Goal: Navigation & Orientation: Find specific page/section

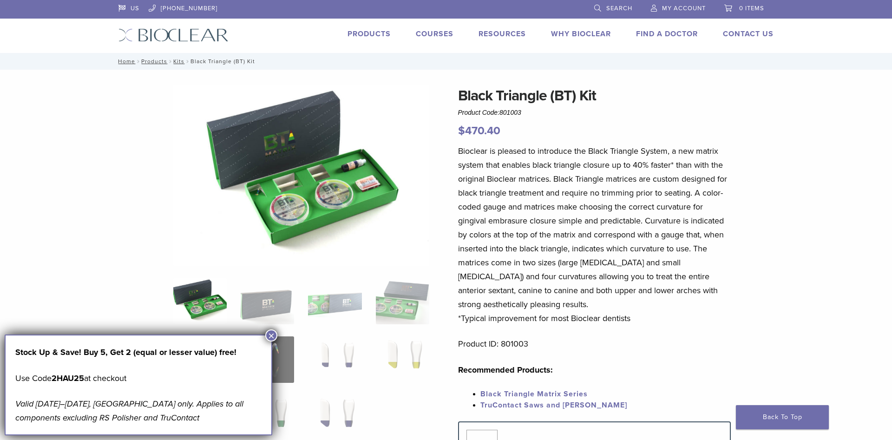
click at [270, 337] on button "×" at bounding box center [271, 335] width 12 height 12
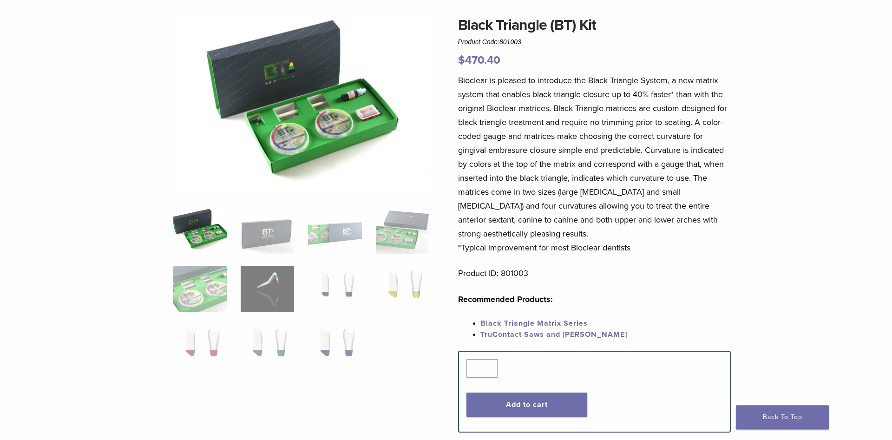
scroll to position [95, 0]
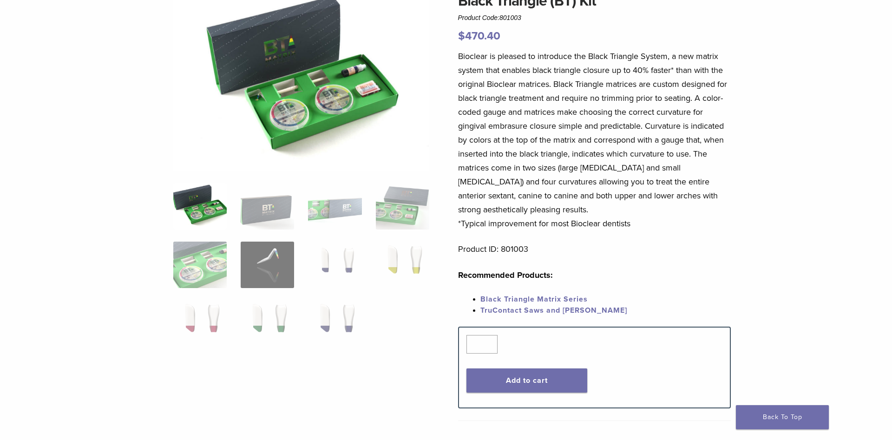
click at [577, 299] on link "Black Triangle Matrix Series" at bounding box center [533, 299] width 107 height 9
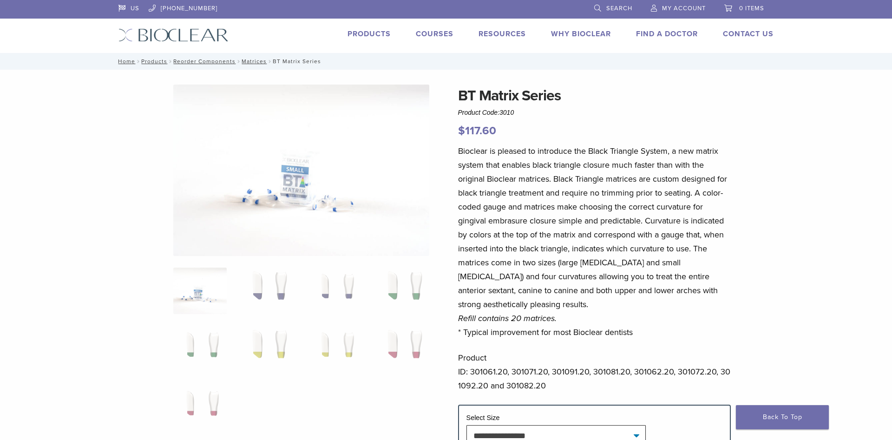
click at [376, 37] on link "Products" at bounding box center [368, 33] width 43 height 9
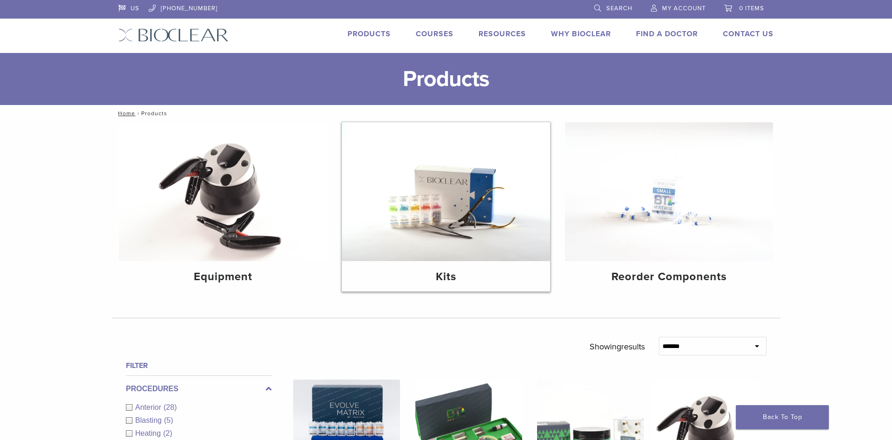
click at [490, 216] on img at bounding box center [446, 191] width 208 height 139
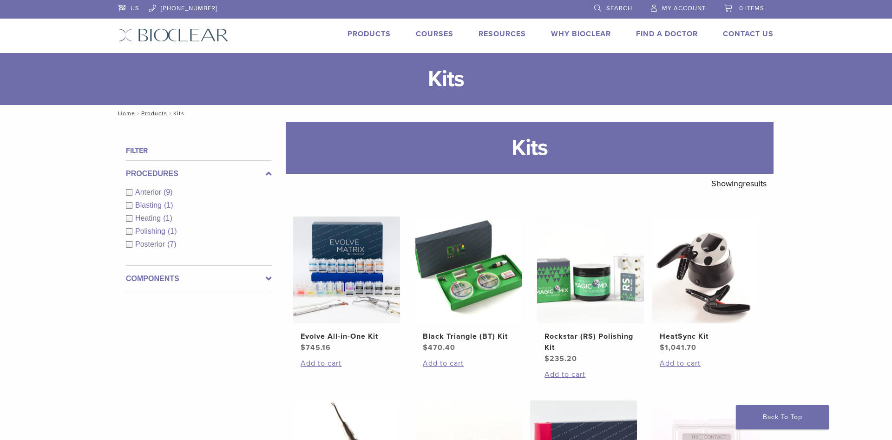
click at [367, 35] on link "Products" at bounding box center [368, 33] width 43 height 9
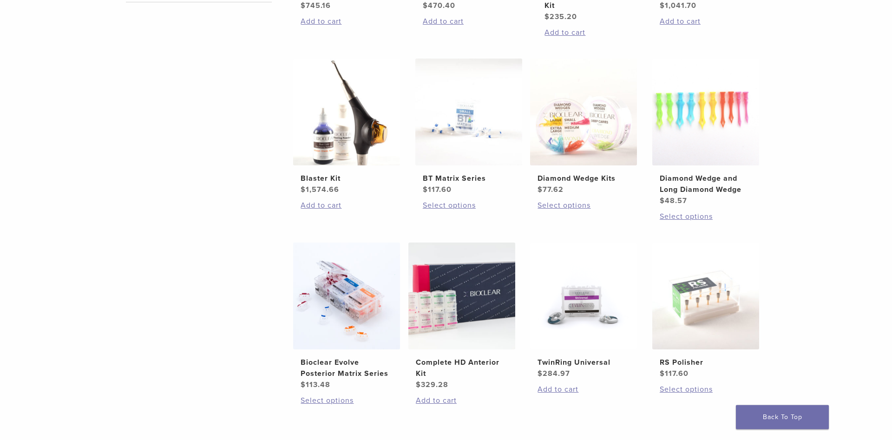
scroll to position [711, 0]
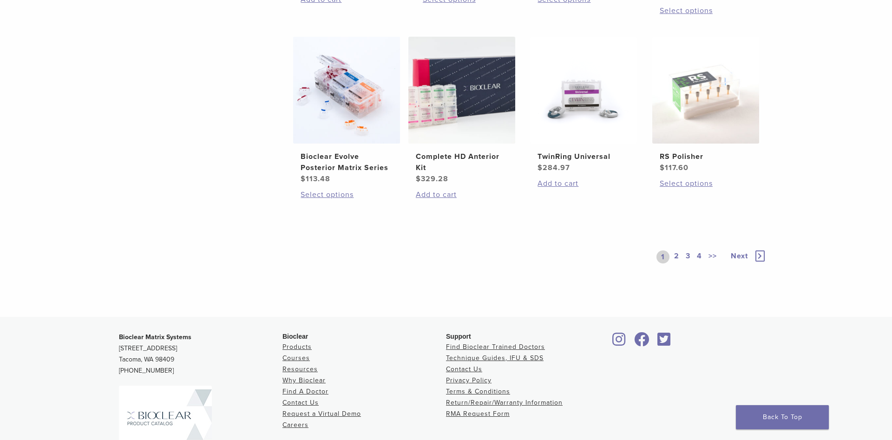
click at [763, 250] on icon at bounding box center [759, 255] width 9 height 11
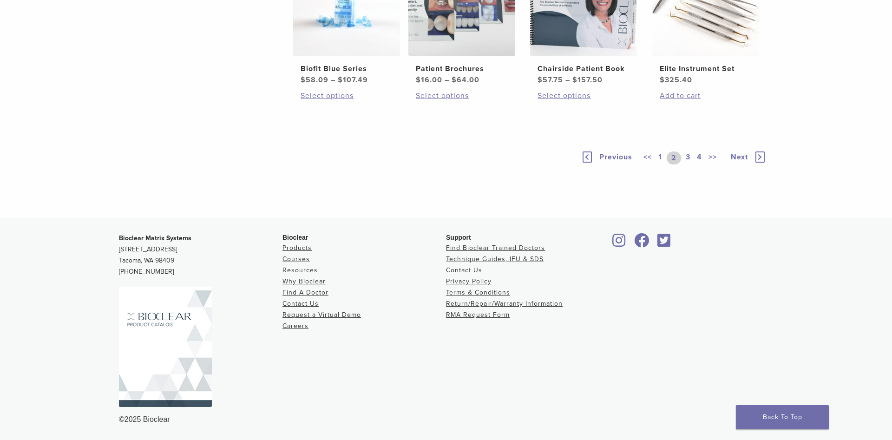
scroll to position [758, 0]
click at [757, 163] on icon at bounding box center [759, 156] width 9 height 11
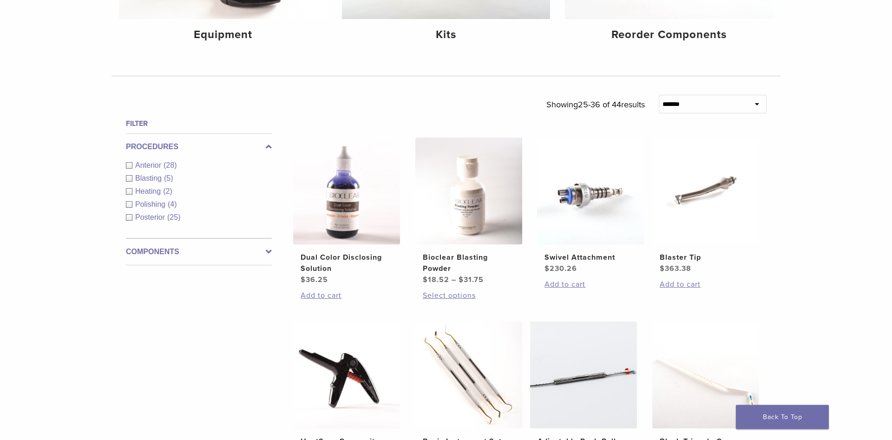
scroll to position [237, 0]
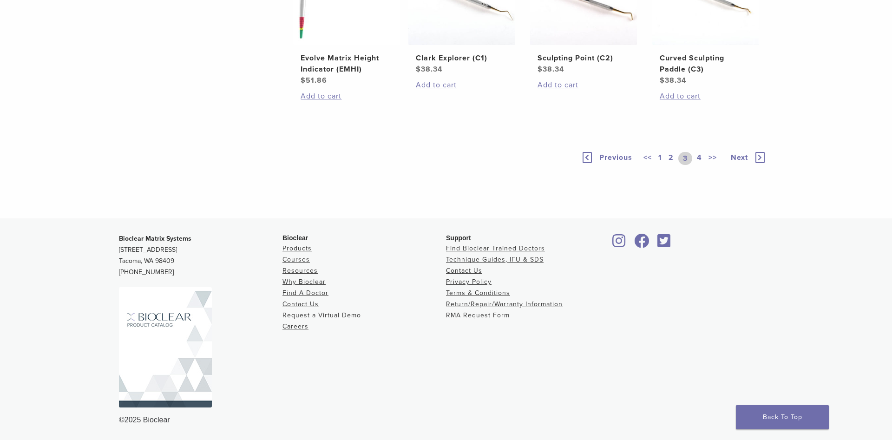
click at [757, 160] on icon at bounding box center [759, 157] width 9 height 11
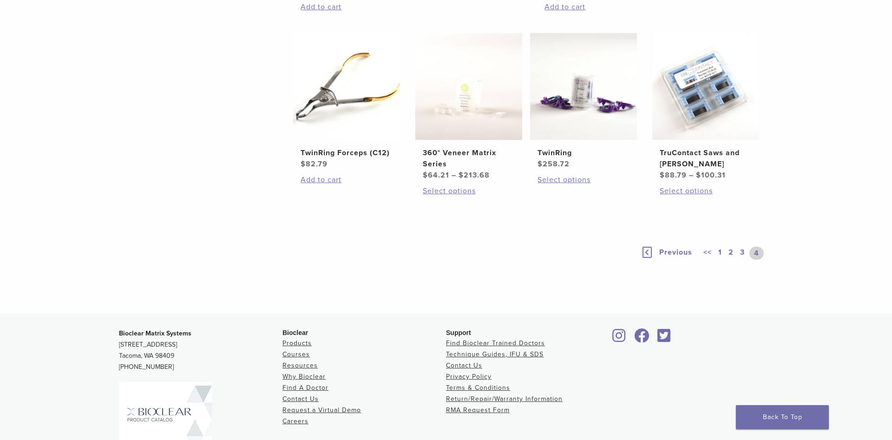
scroll to position [625, 0]
